Goal: Navigation & Orientation: Find specific page/section

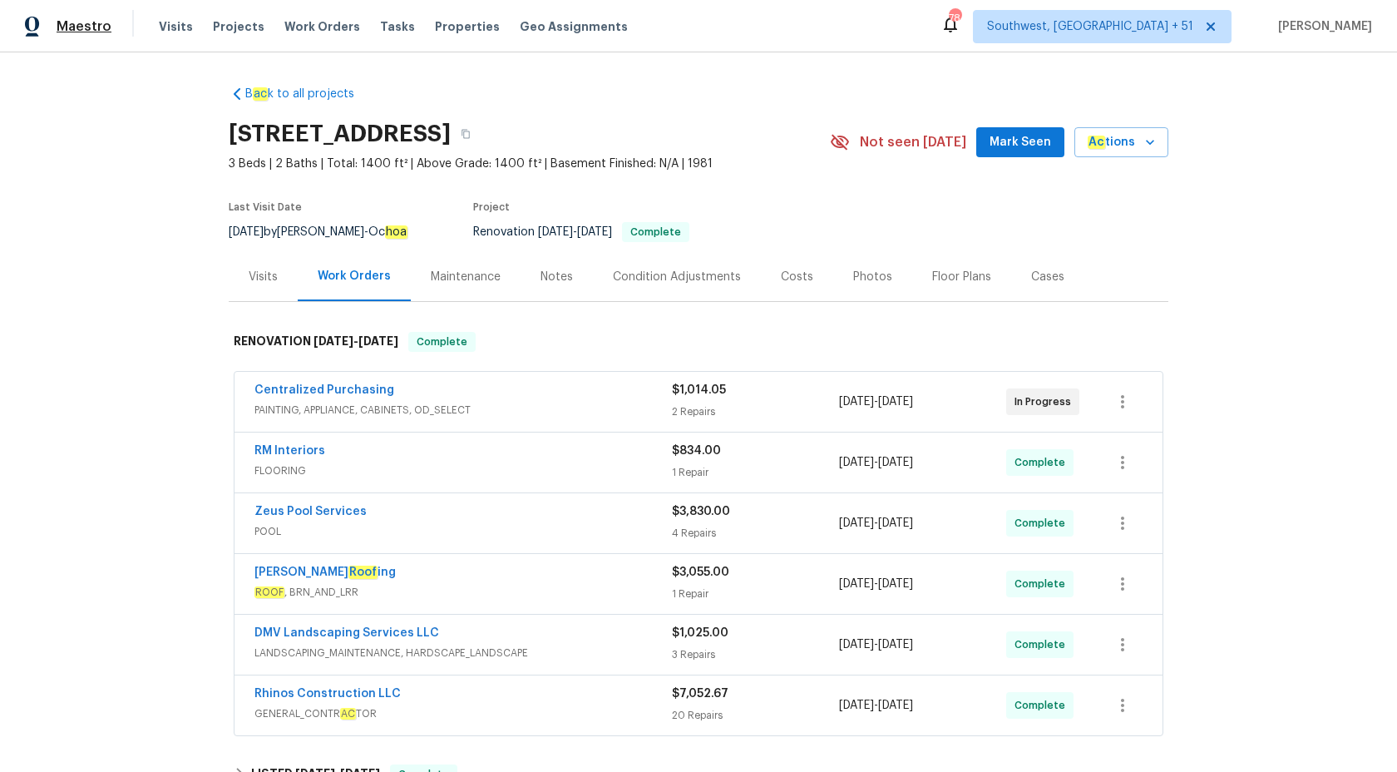
click at [96, 27] on span "Maestro" at bounding box center [84, 26] width 55 height 17
